Goal: Navigation & Orientation: Find specific page/section

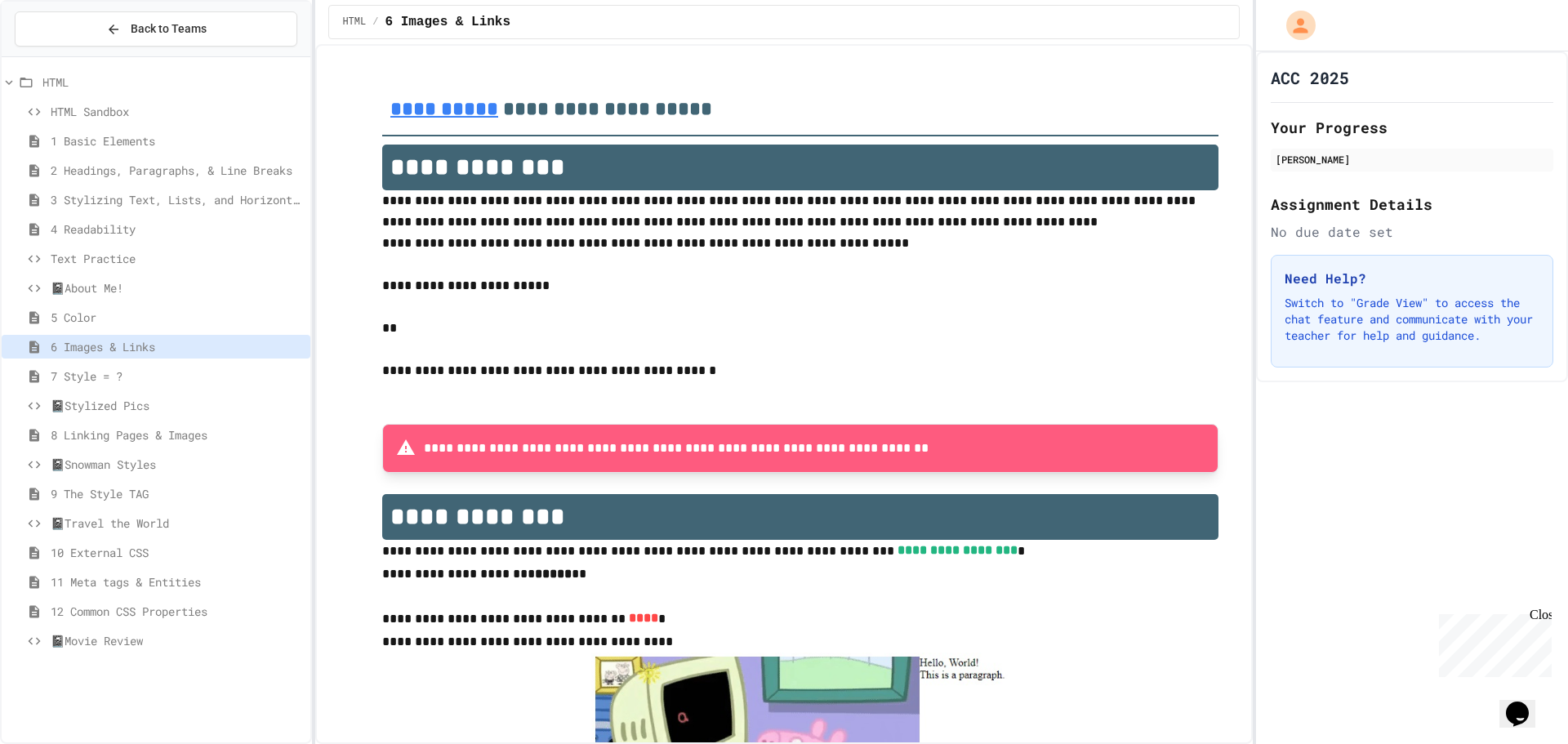
click at [174, 641] on span "📓Movie Review" at bounding box center [177, 640] width 253 height 17
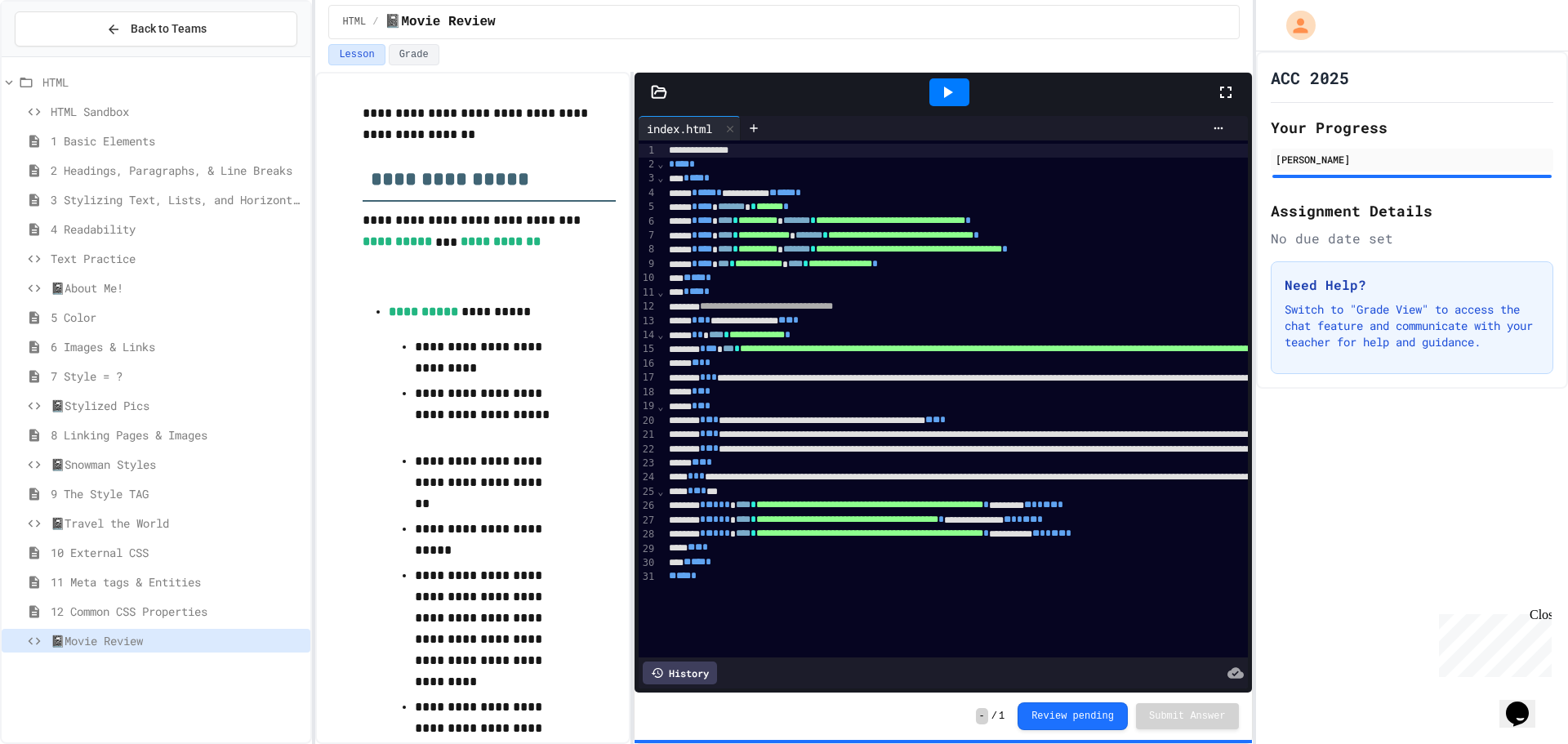
click at [963, 97] on div at bounding box center [949, 93] width 40 height 28
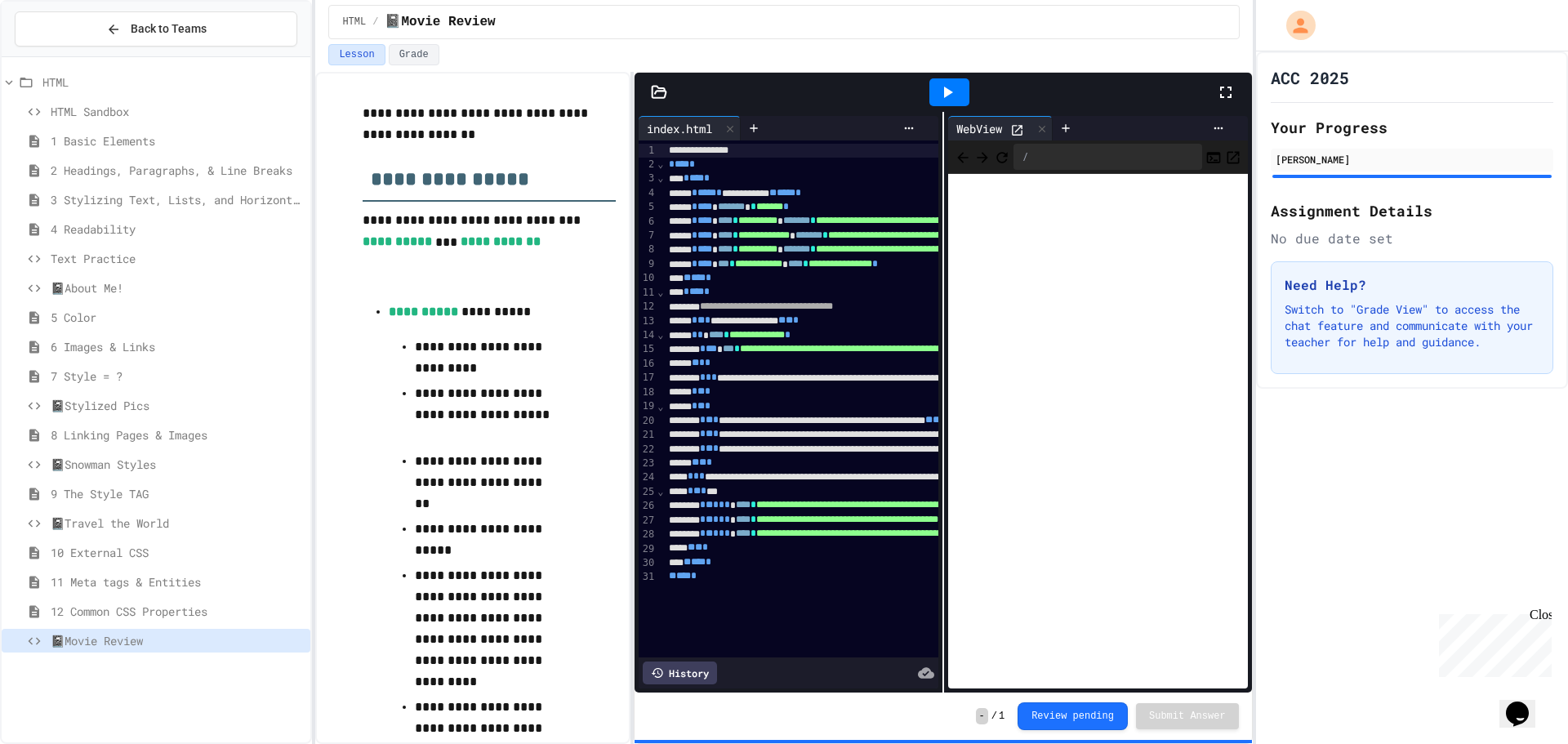
click at [1014, 123] on icon at bounding box center [1017, 130] width 14 height 14
click at [165, 413] on div "📓Stylized Pics" at bounding box center [156, 405] width 309 height 24
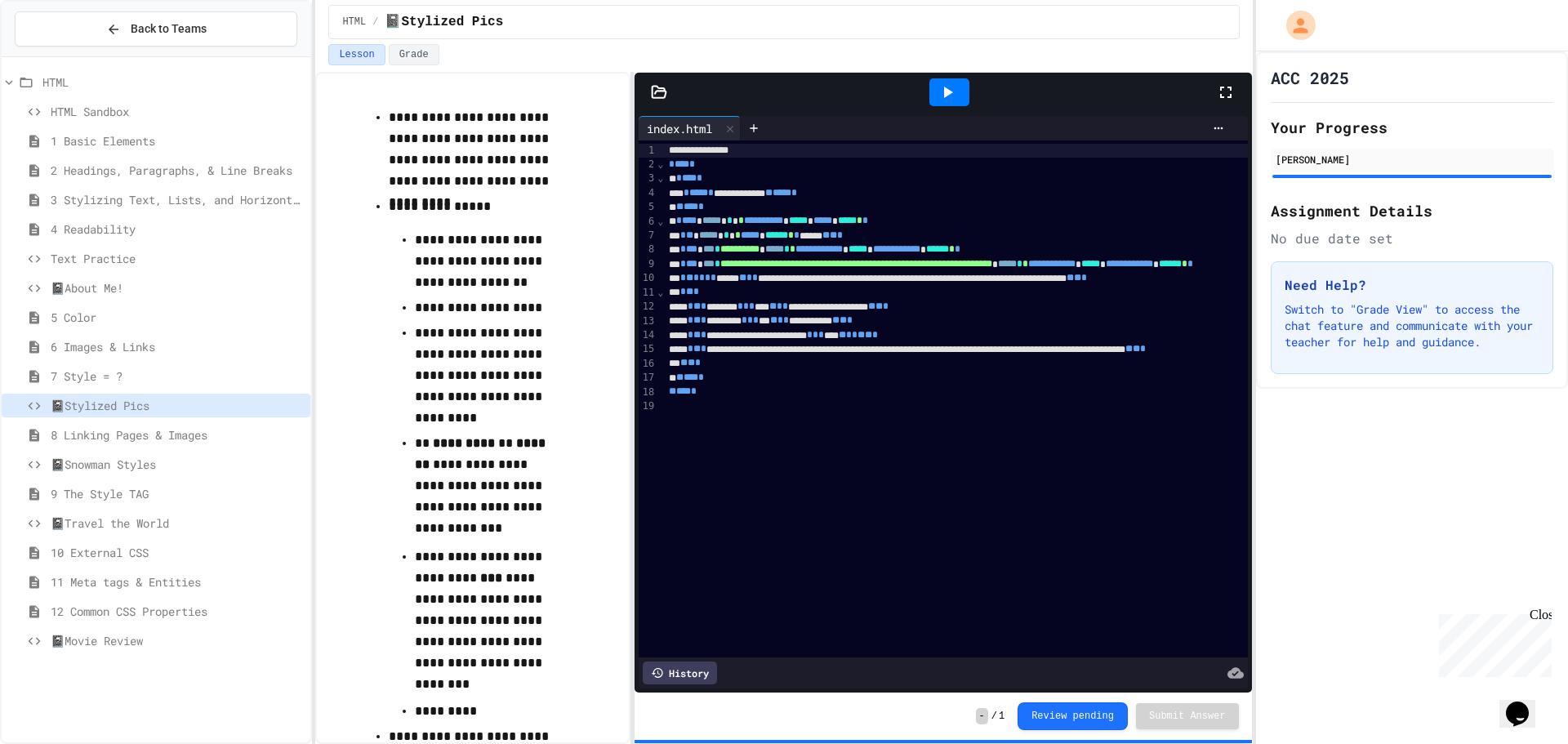
click at [953, 80] on div at bounding box center [949, 93] width 40 height 28
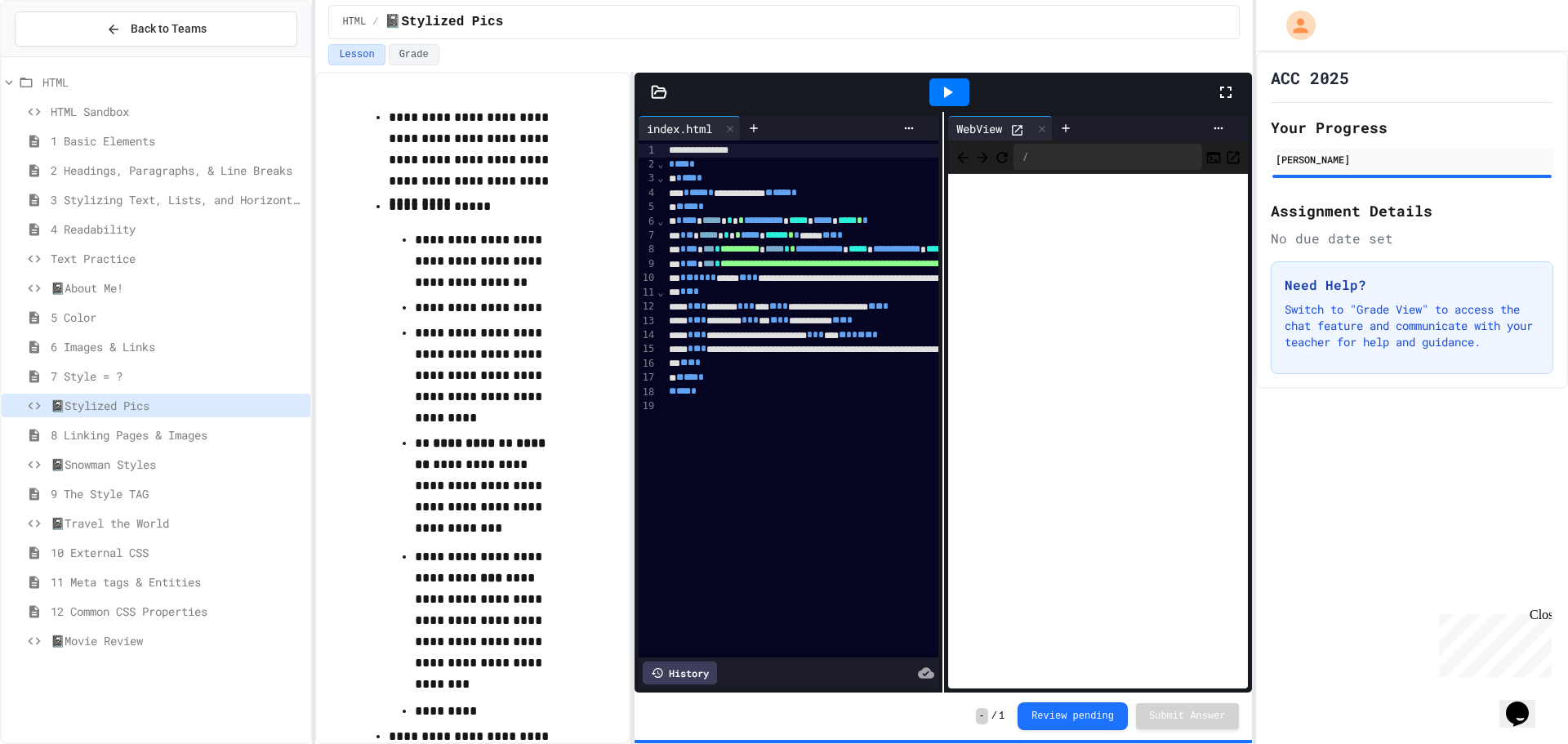
click at [180, 635] on span "📓Movie Review" at bounding box center [177, 640] width 253 height 17
